Goal: Information Seeking & Learning: Learn about a topic

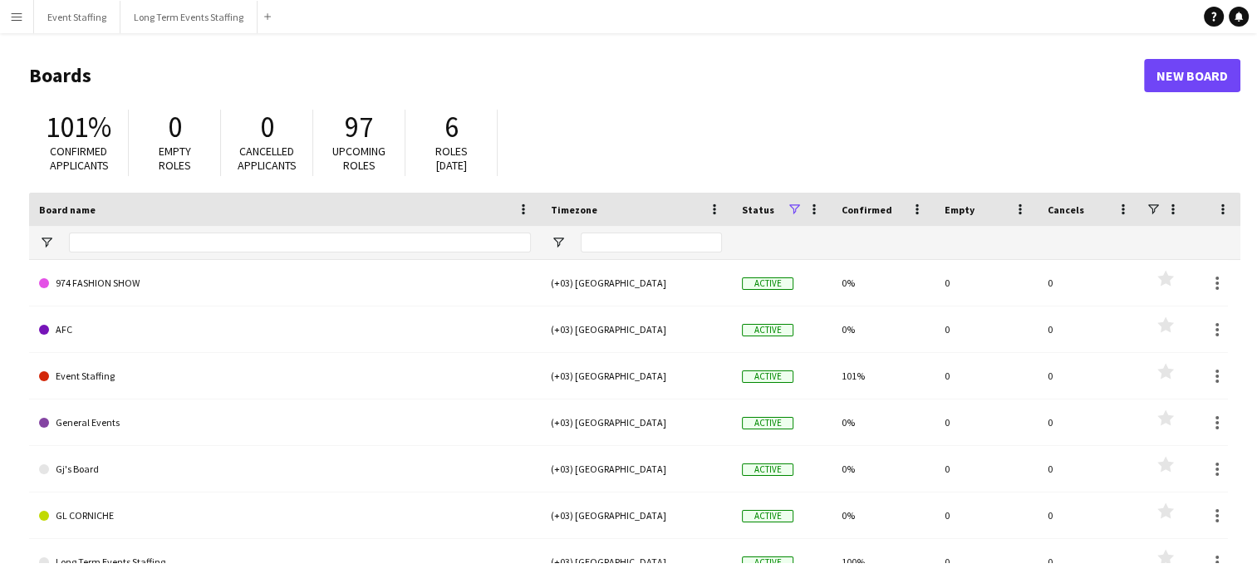
click at [9, 20] on button "Menu" at bounding box center [16, 16] width 33 height 33
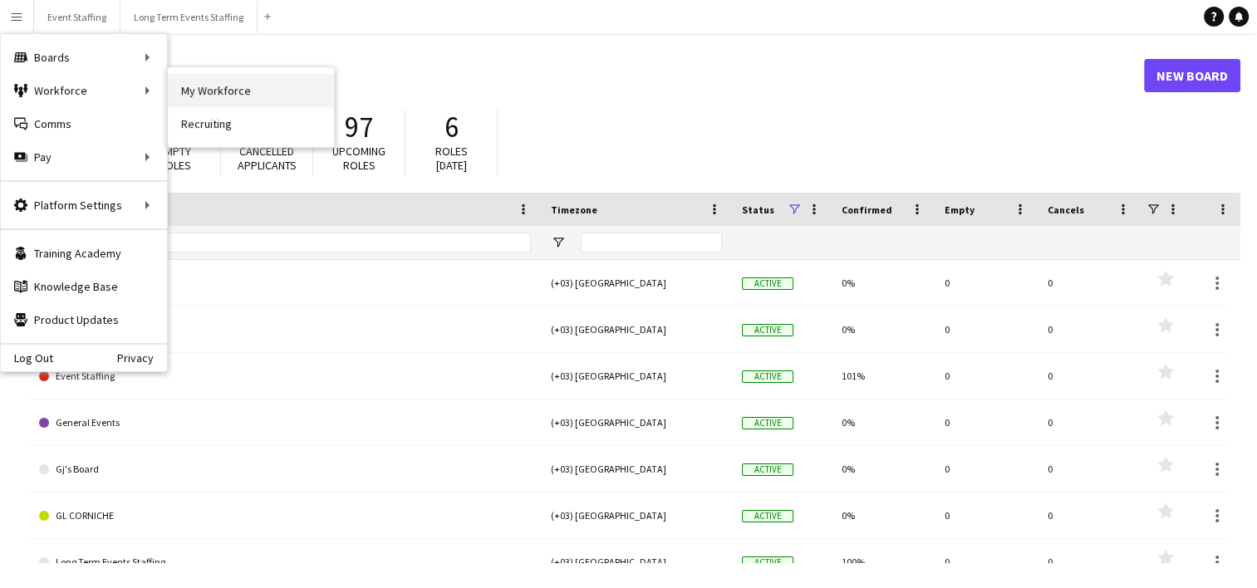
click at [258, 94] on link "My Workforce" at bounding box center [251, 90] width 166 height 33
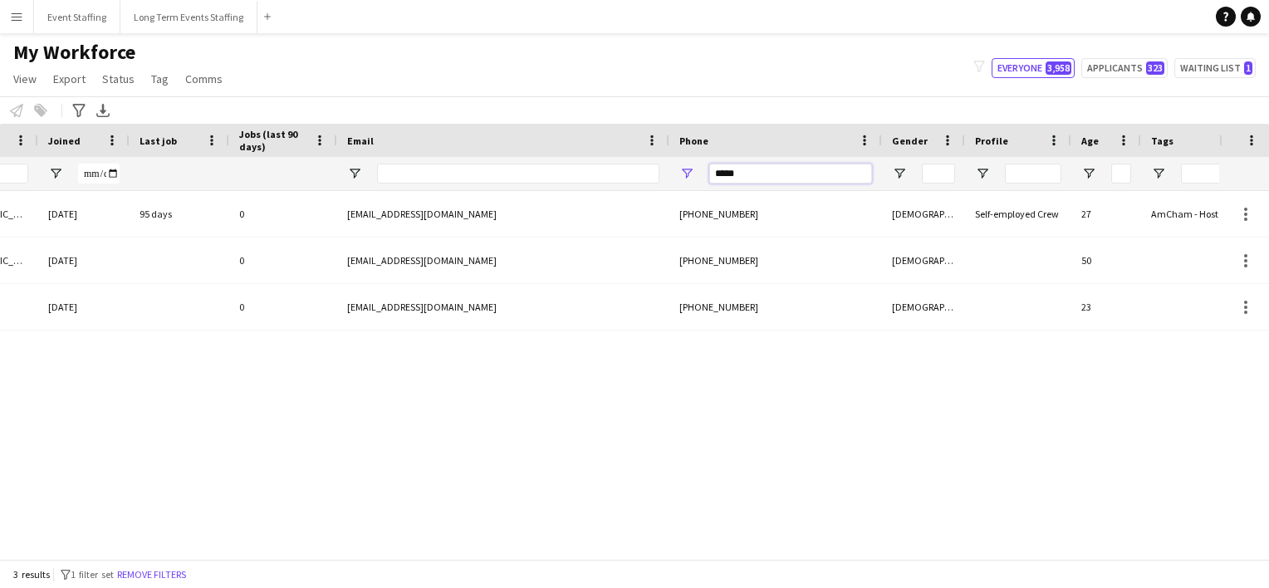
drag, startPoint x: 754, startPoint y: 176, endPoint x: 527, endPoint y: 142, distance: 229.3
click at [527, 142] on div "Workforce Details Crew Attributes Rating Status City" at bounding box center [385, 157] width 2041 height 67
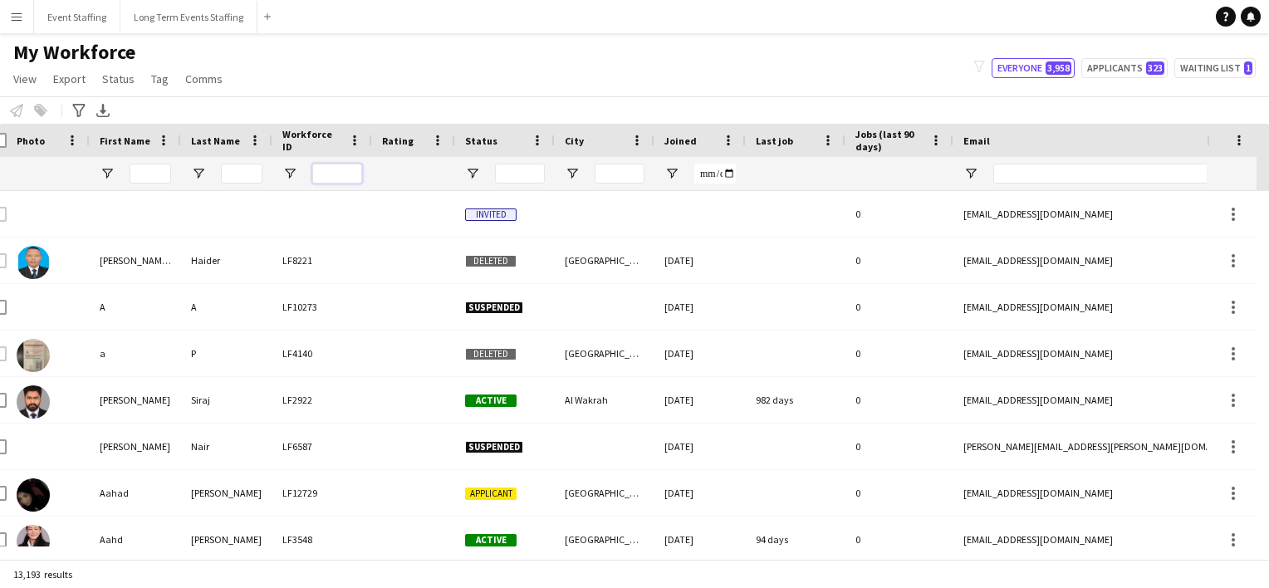
click at [320, 173] on input "Workforce ID Filter Input" at bounding box center [337, 174] width 50 height 20
type input "*"
click at [244, 167] on input "Last Name Filter Input" at bounding box center [242, 174] width 42 height 20
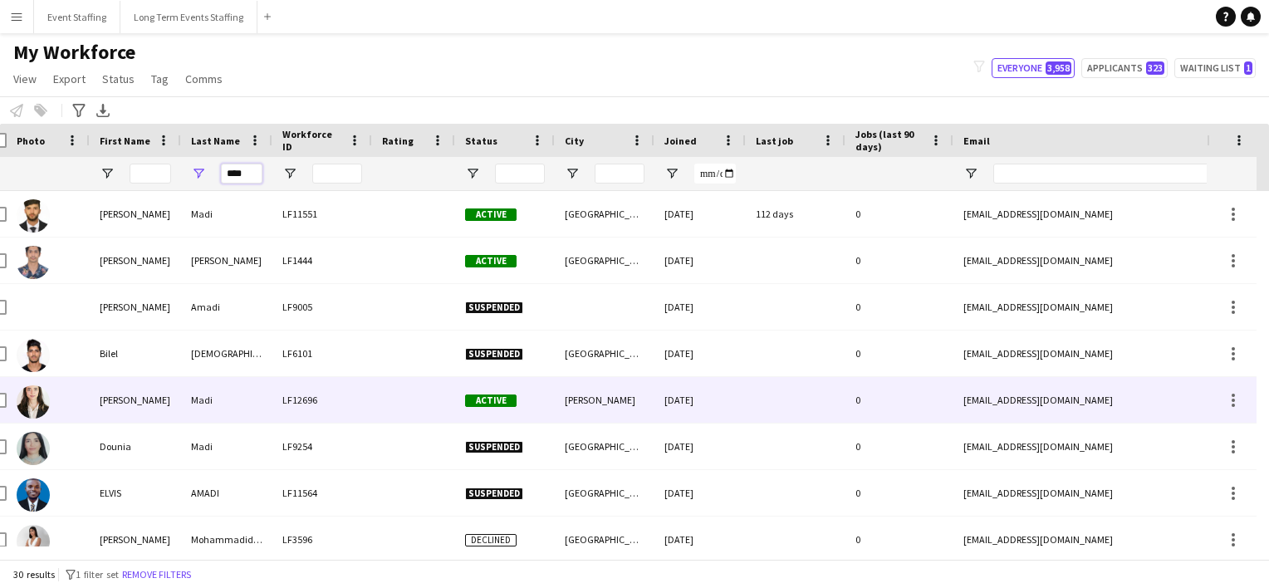
type input "****"
click at [44, 408] on img at bounding box center [33, 401] width 33 height 33
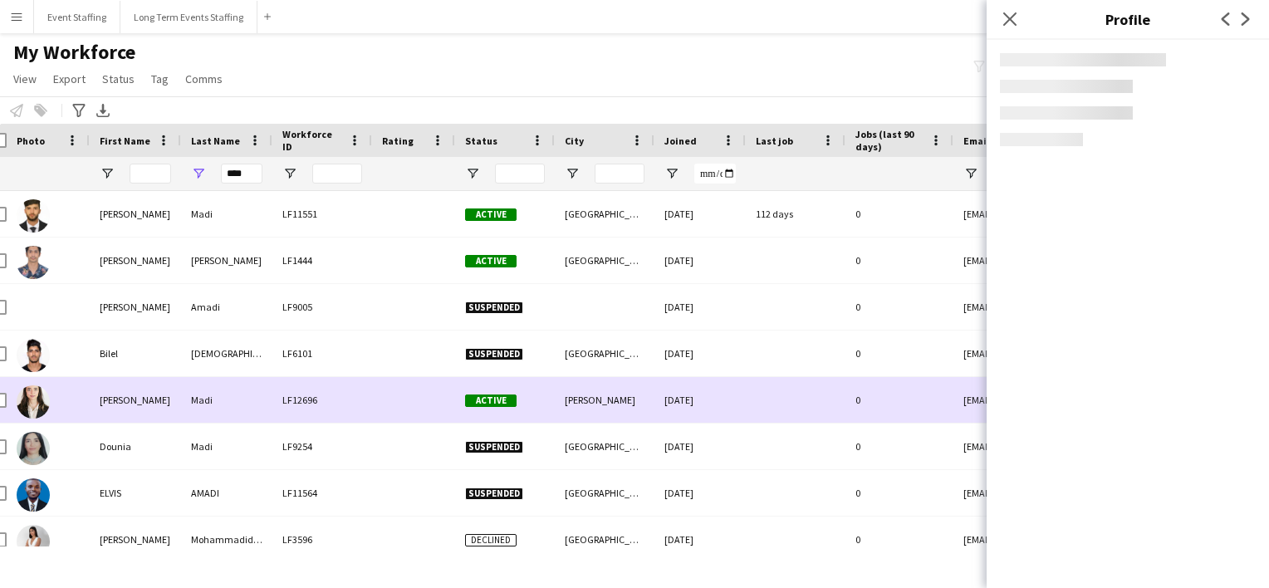
click at [44, 408] on img at bounding box center [33, 401] width 33 height 33
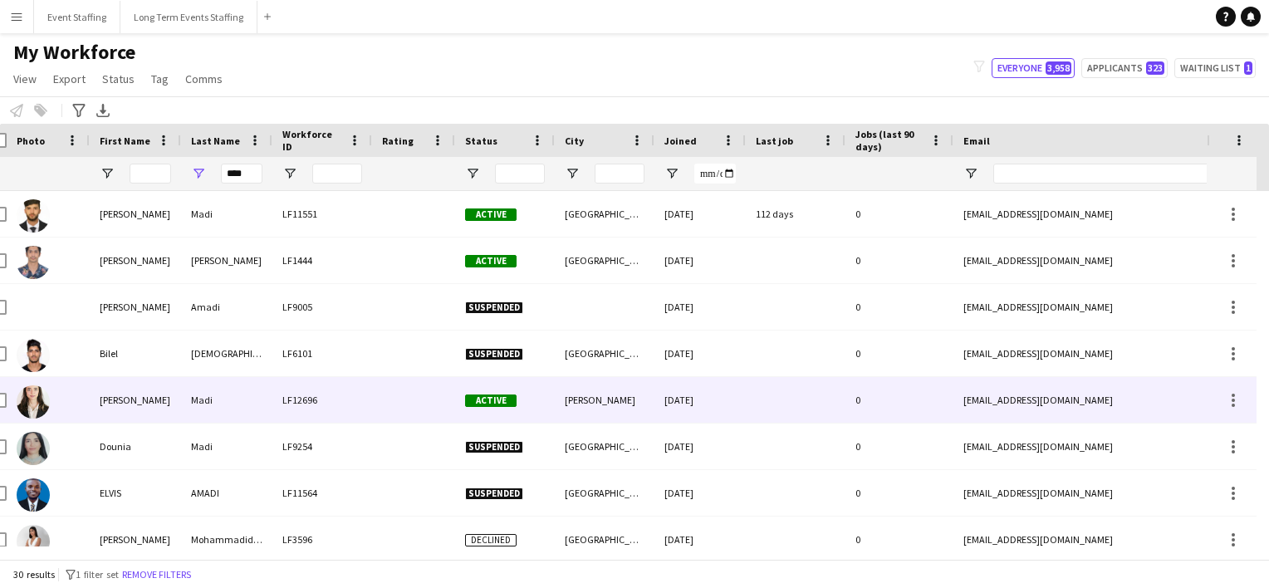
click at [44, 408] on img at bounding box center [33, 401] width 33 height 33
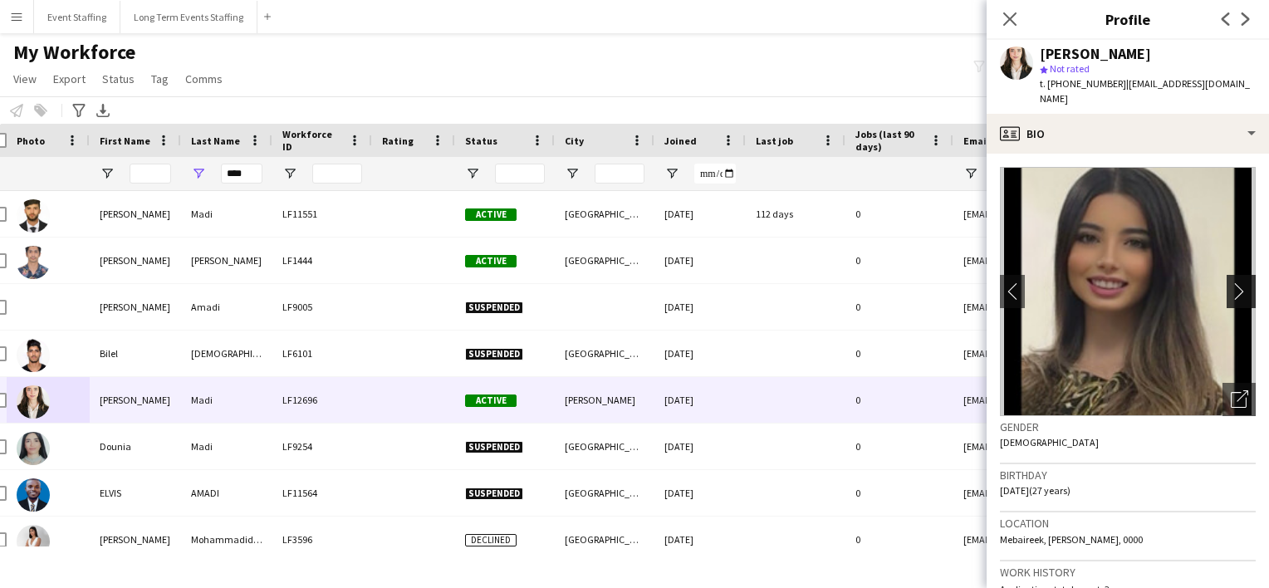
click at [1237, 282] on app-icon "chevron-right" at bounding box center [1244, 290] width 26 height 17
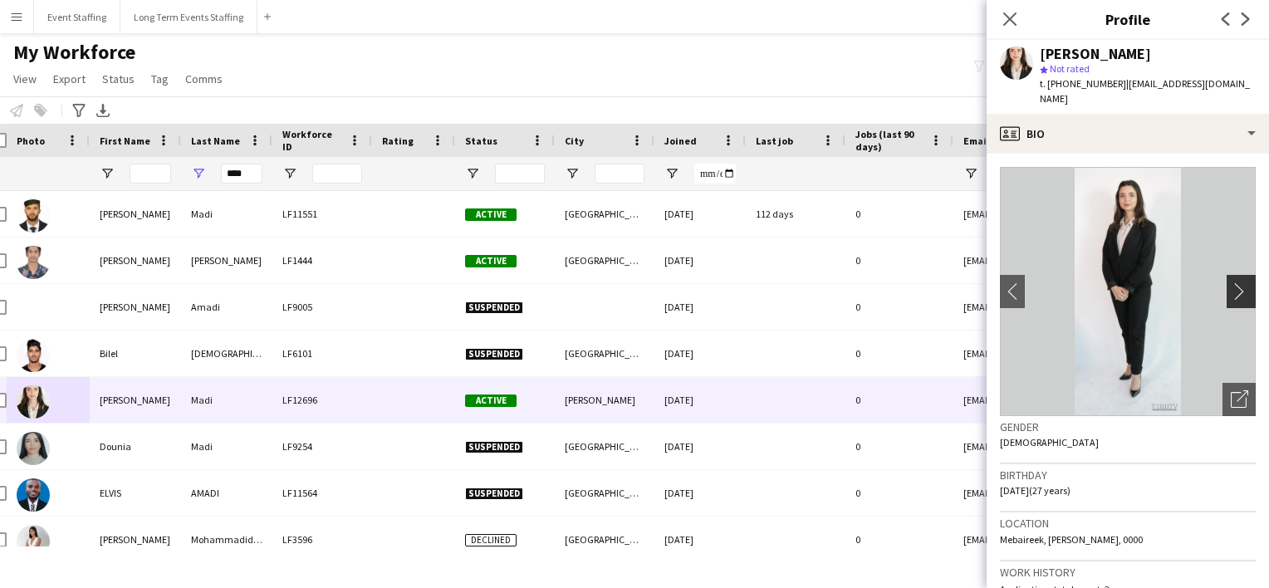
click at [1237, 282] on app-icon "chevron-right" at bounding box center [1244, 290] width 26 height 17
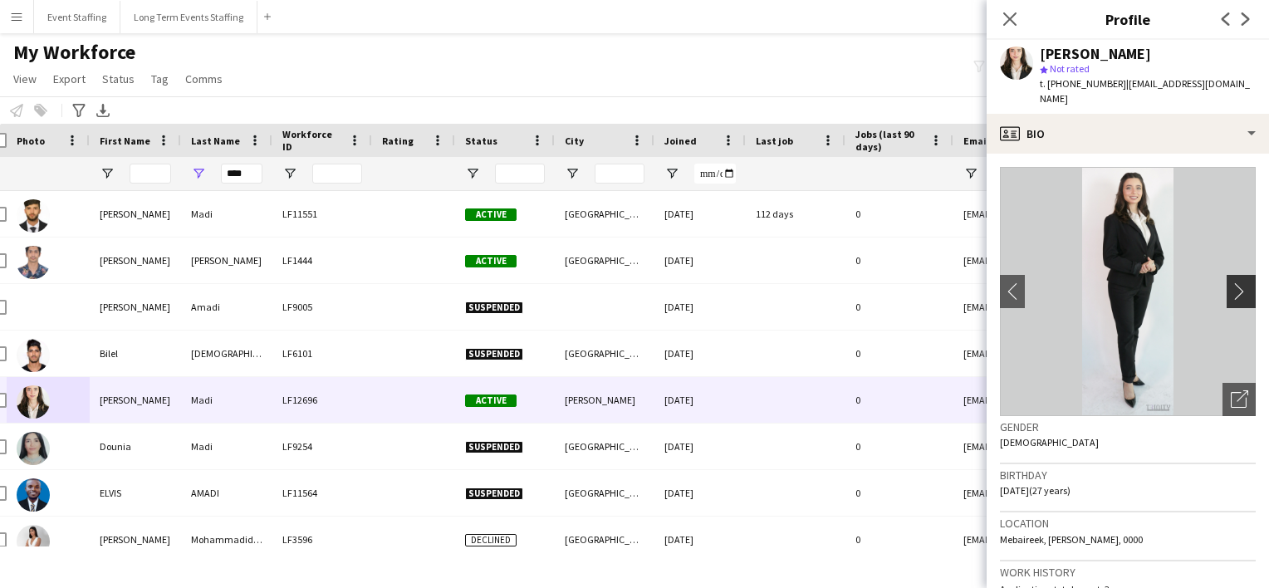
click at [1237, 282] on app-icon "chevron-right" at bounding box center [1244, 290] width 26 height 17
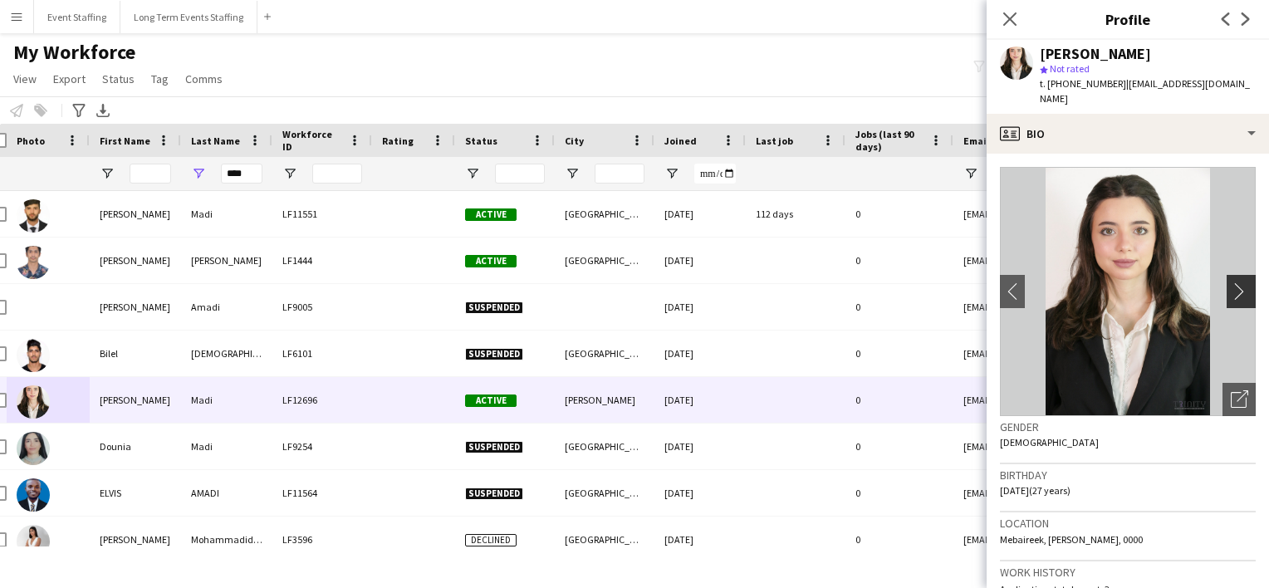
click at [1237, 282] on app-icon "chevron-right" at bounding box center [1244, 290] width 26 height 17
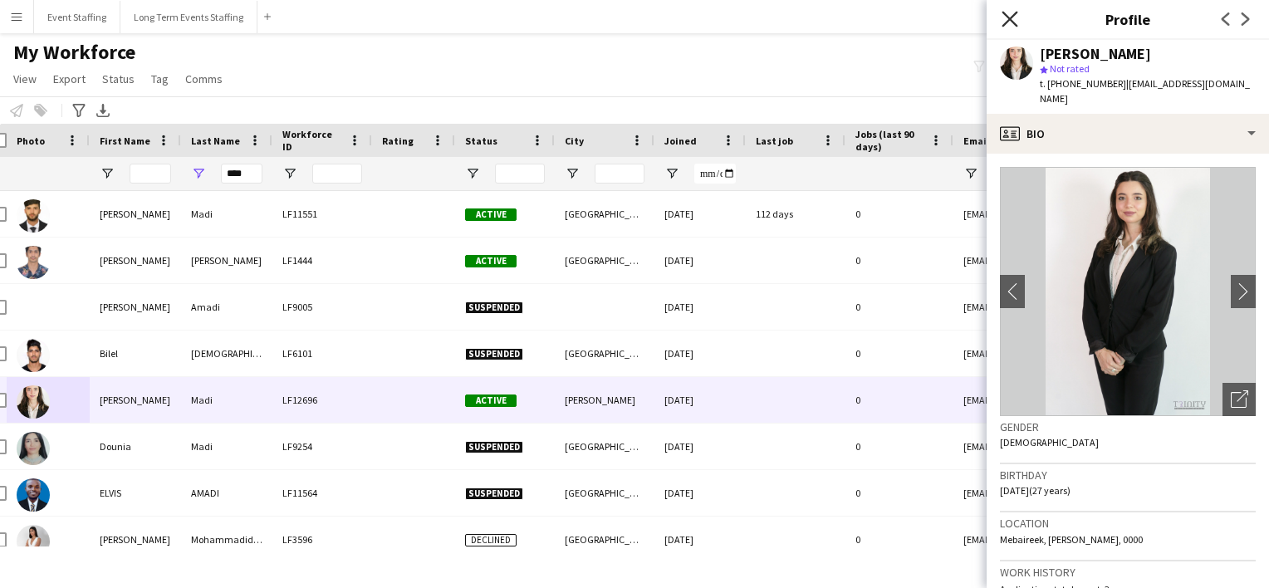
click at [1012, 13] on icon "Close pop-in" at bounding box center [1010, 19] width 16 height 16
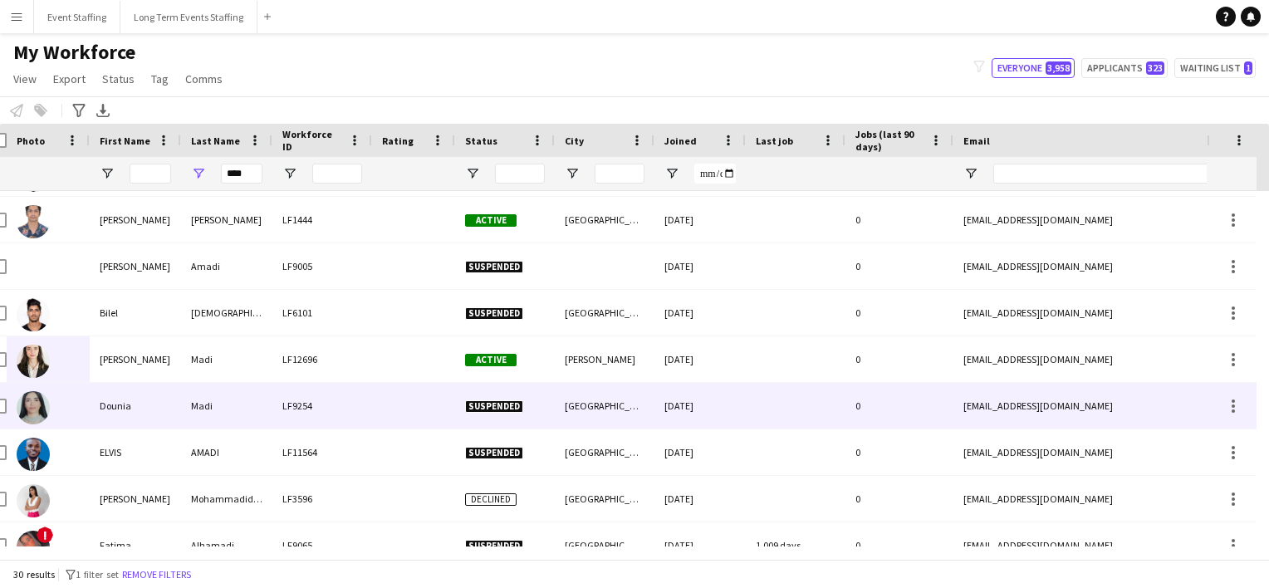
click at [27, 402] on img at bounding box center [33, 407] width 33 height 33
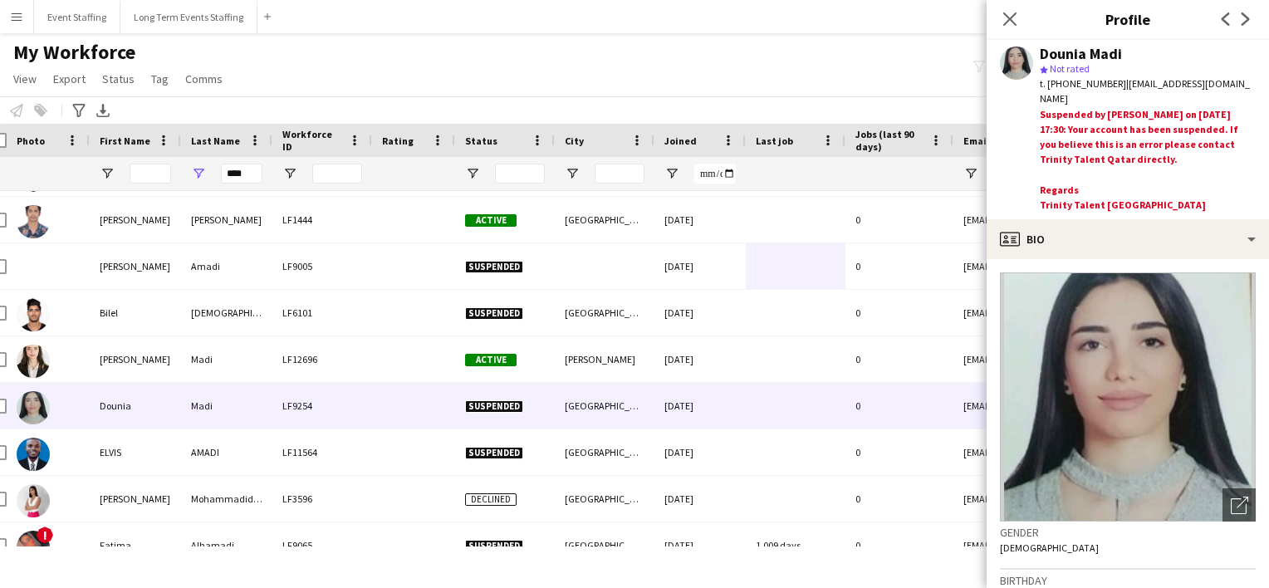
drag, startPoint x: 790, startPoint y: 292, endPoint x: 844, endPoint y: 255, distance: 65.7
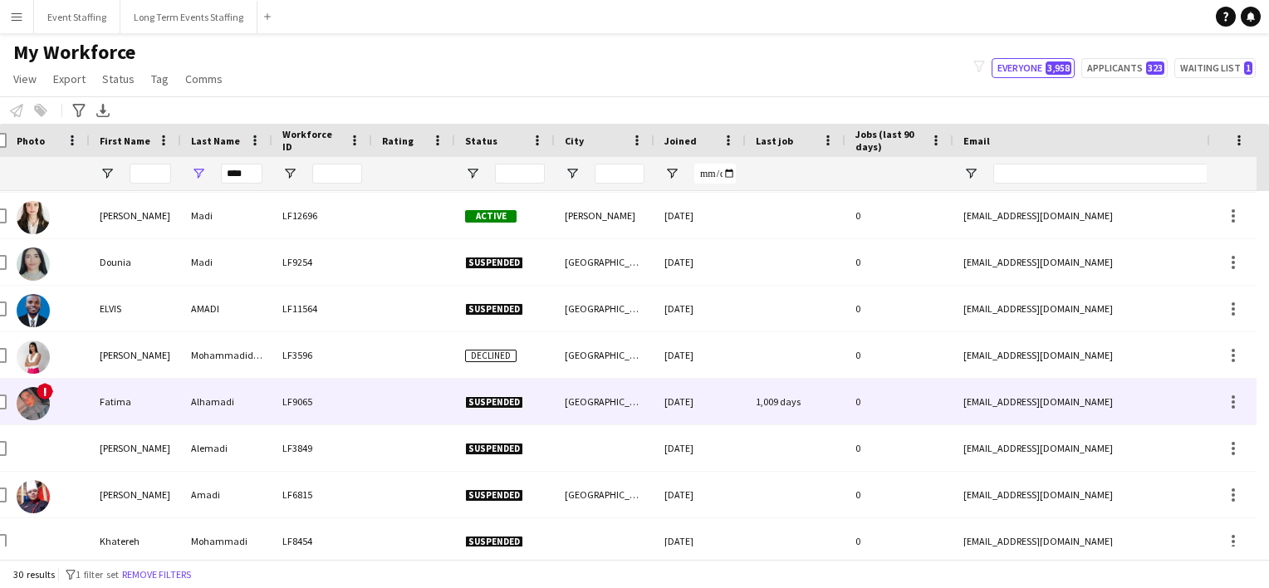
click at [25, 411] on img at bounding box center [33, 403] width 33 height 33
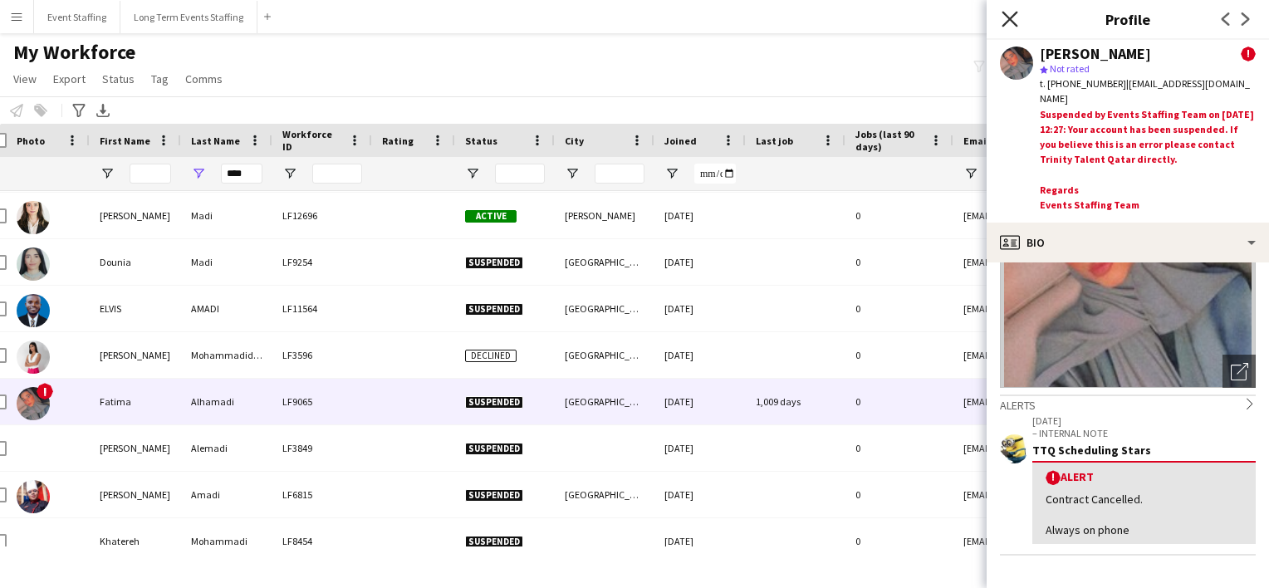
click at [1003, 12] on icon at bounding box center [1010, 19] width 16 height 16
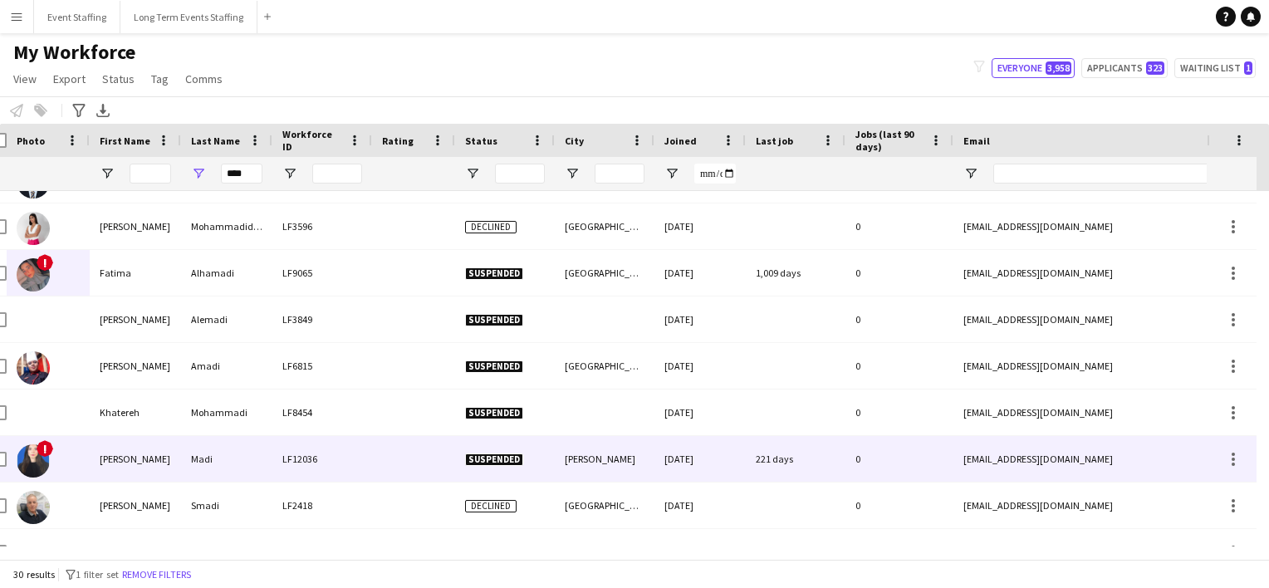
click at [37, 452] on img at bounding box center [33, 460] width 33 height 33
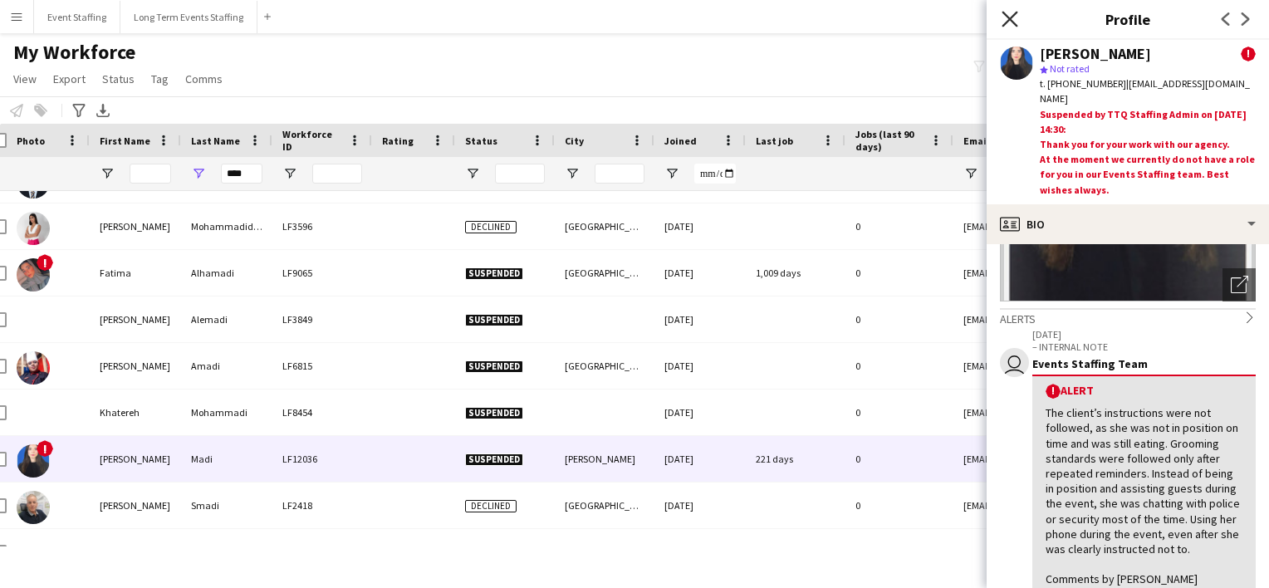
click at [1007, 16] on icon at bounding box center [1010, 19] width 16 height 16
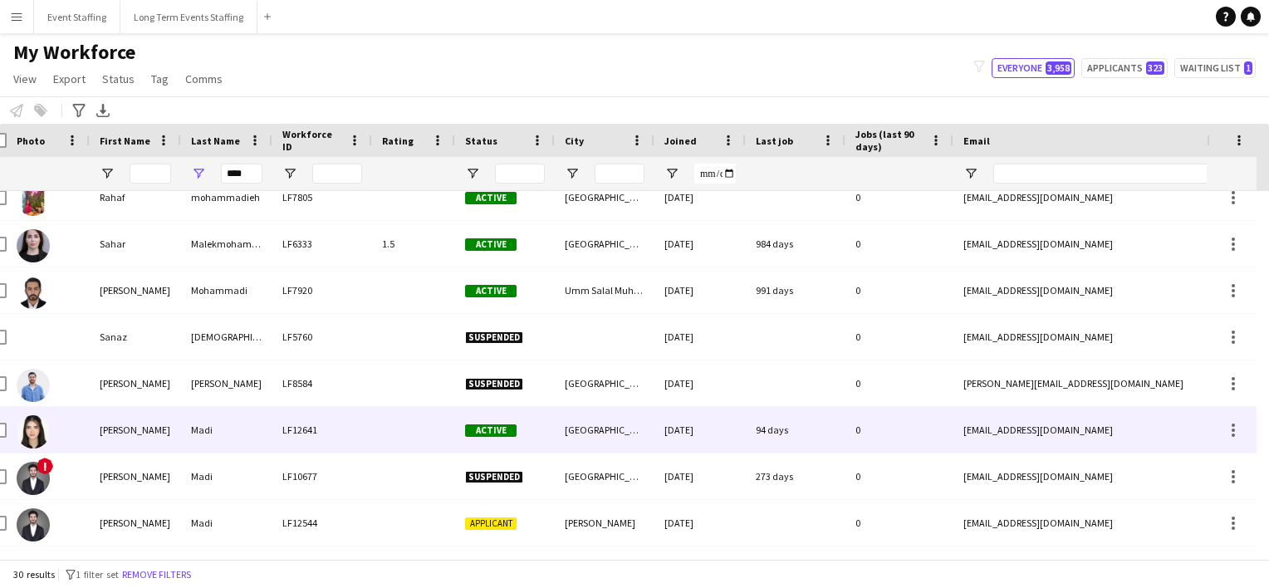
click at [36, 429] on img at bounding box center [33, 431] width 33 height 33
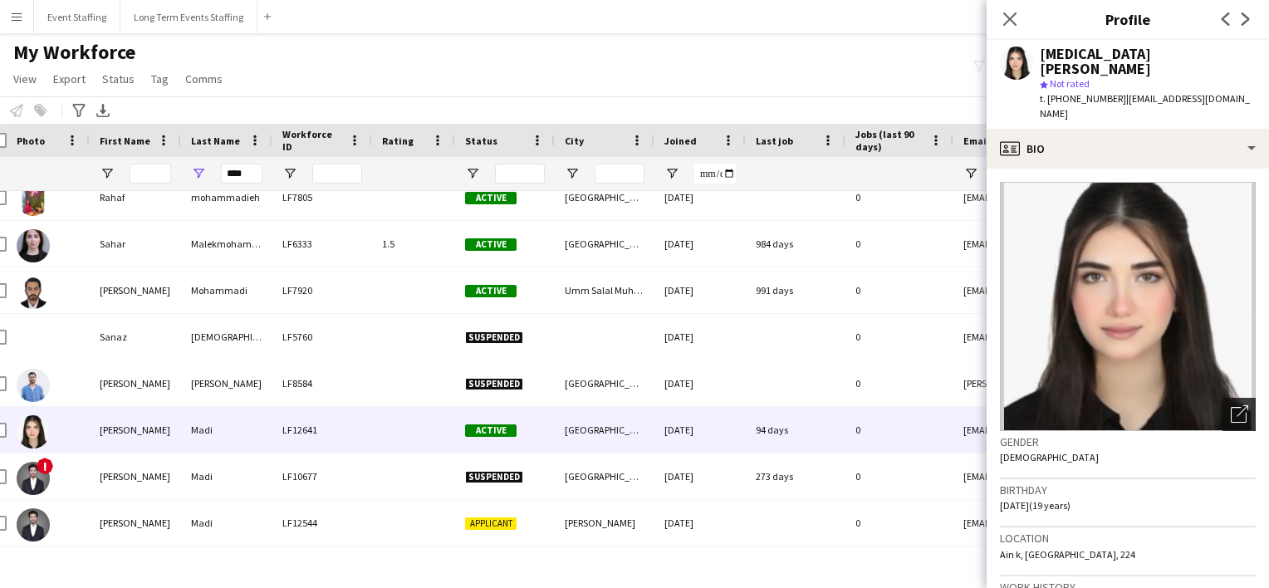
click at [1231, 405] on icon "Open photos pop-in" at bounding box center [1239, 413] width 17 height 17
